Goal: Information Seeking & Learning: Find contact information

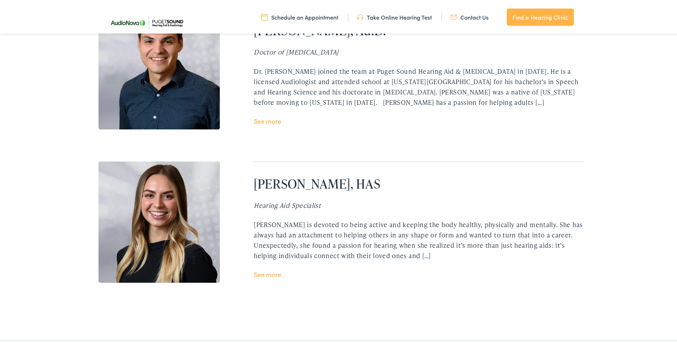
scroll to position [1570, 0]
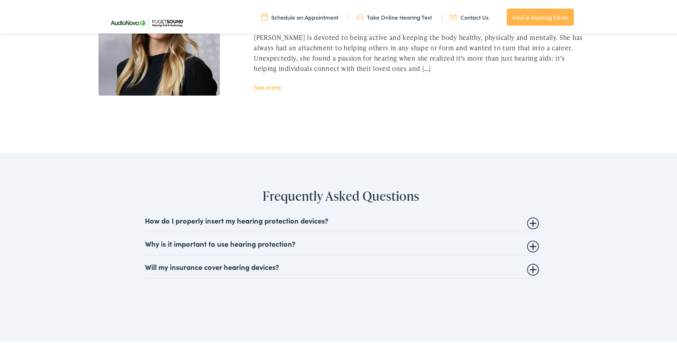
drag, startPoint x: 387, startPoint y: 108, endPoint x: 390, endPoint y: 100, distance: 8.2
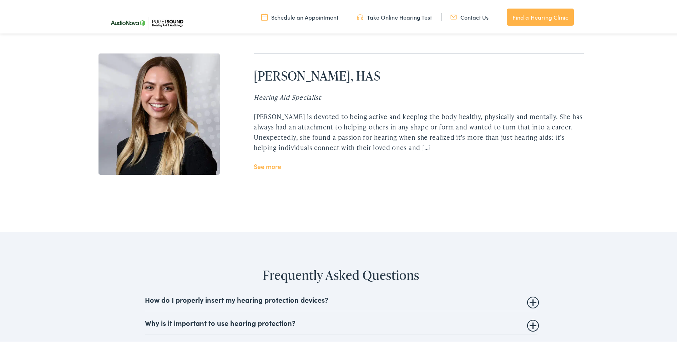
scroll to position [1561, 0]
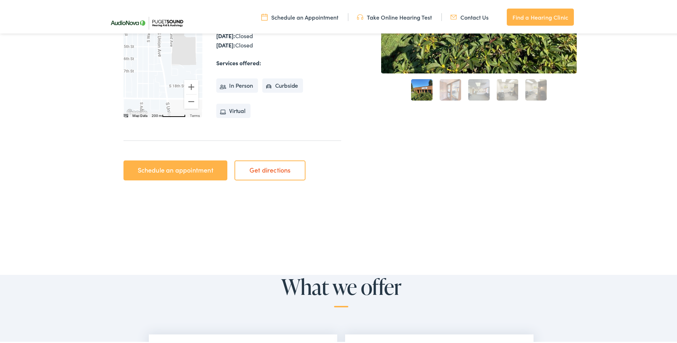
drag, startPoint x: 367, startPoint y: 59, endPoint x: 375, endPoint y: 56, distance: 8.9
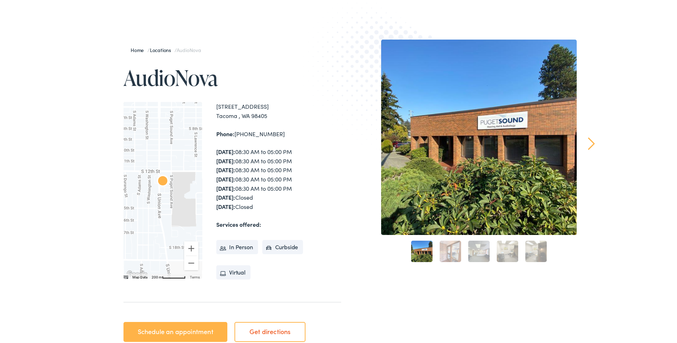
scroll to position [0, 0]
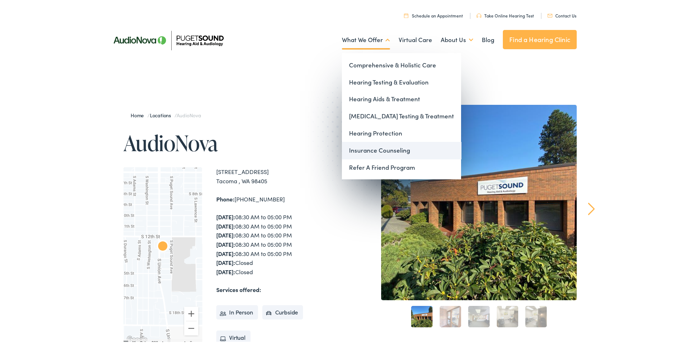
click at [379, 148] on link "Insurance Counseling" at bounding box center [401, 149] width 119 height 17
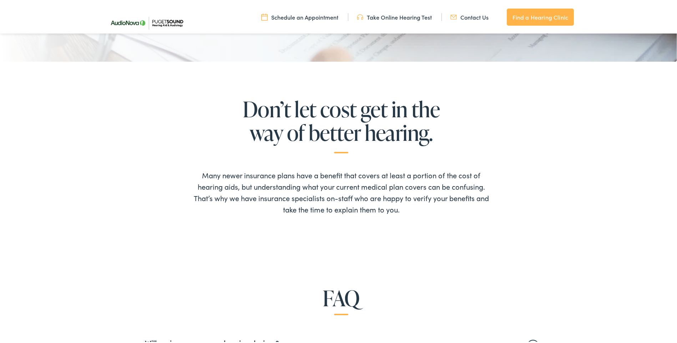
scroll to position [464, 0]
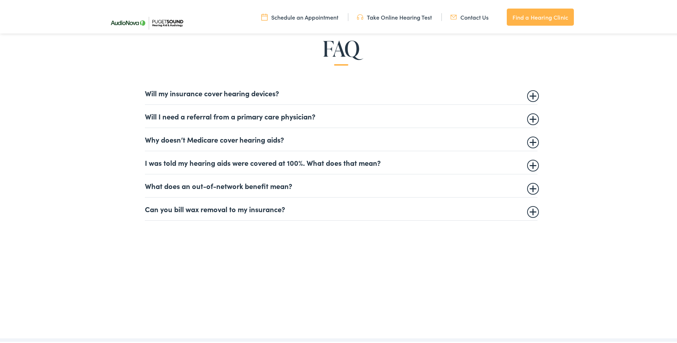
click at [530, 89] on summary "Will my insurance cover hearing devices?" at bounding box center [341, 91] width 393 height 9
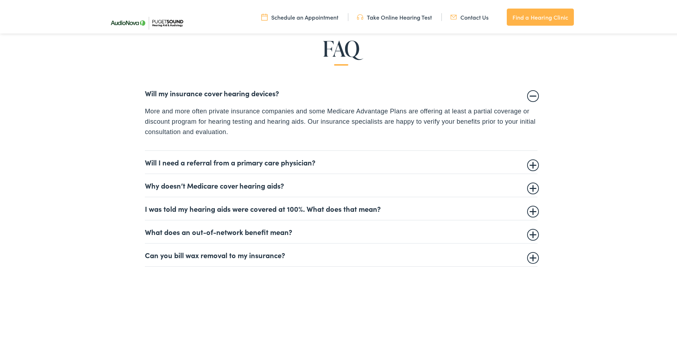
click at [526, 184] on summary "Why doesn’t Medicare cover hearing aids?" at bounding box center [341, 184] width 393 height 9
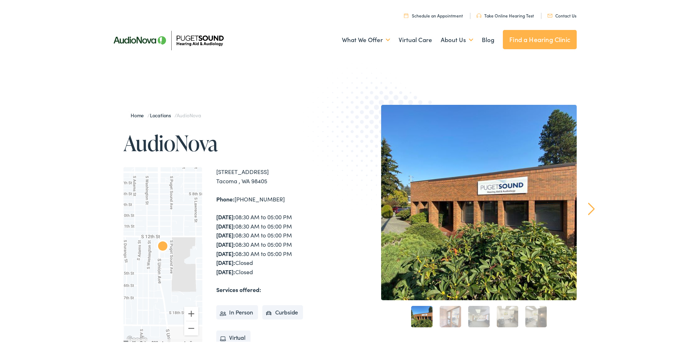
drag, startPoint x: 212, startPoint y: 168, endPoint x: 270, endPoint y: 191, distance: 62.9
click at [270, 191] on div "← Move left → Move right ↑ Move up ↓ Move down + Zoom in - Zoom out Home Jump l…" at bounding box center [232, 254] width 218 height 177
drag, startPoint x: 270, startPoint y: 191, endPoint x: 261, endPoint y: 177, distance: 16.7
copy div "1311 South Union Ave #102 Tacoma , WA 98405 Phone: 253-759-3555"
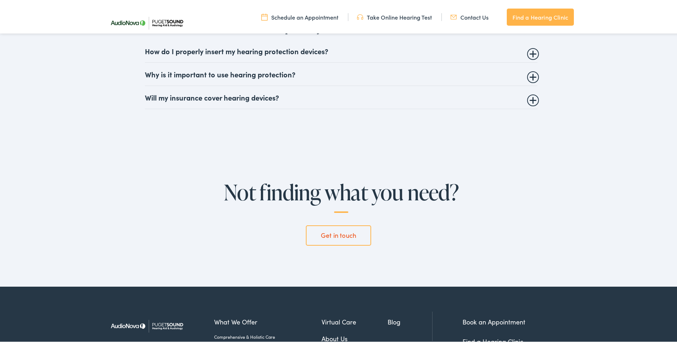
scroll to position [1965, 0]
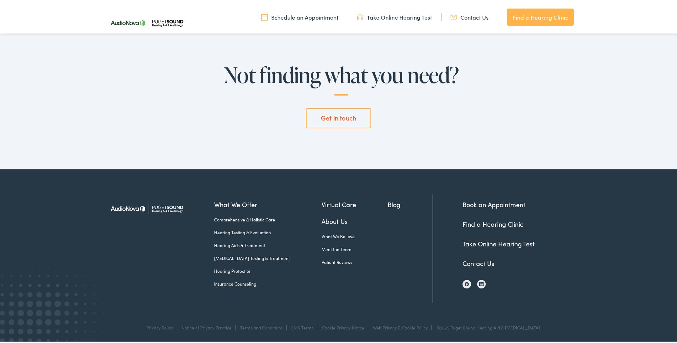
click at [477, 263] on link "Contact Us" at bounding box center [478, 262] width 32 height 9
